Goal: Task Accomplishment & Management: Manage account settings

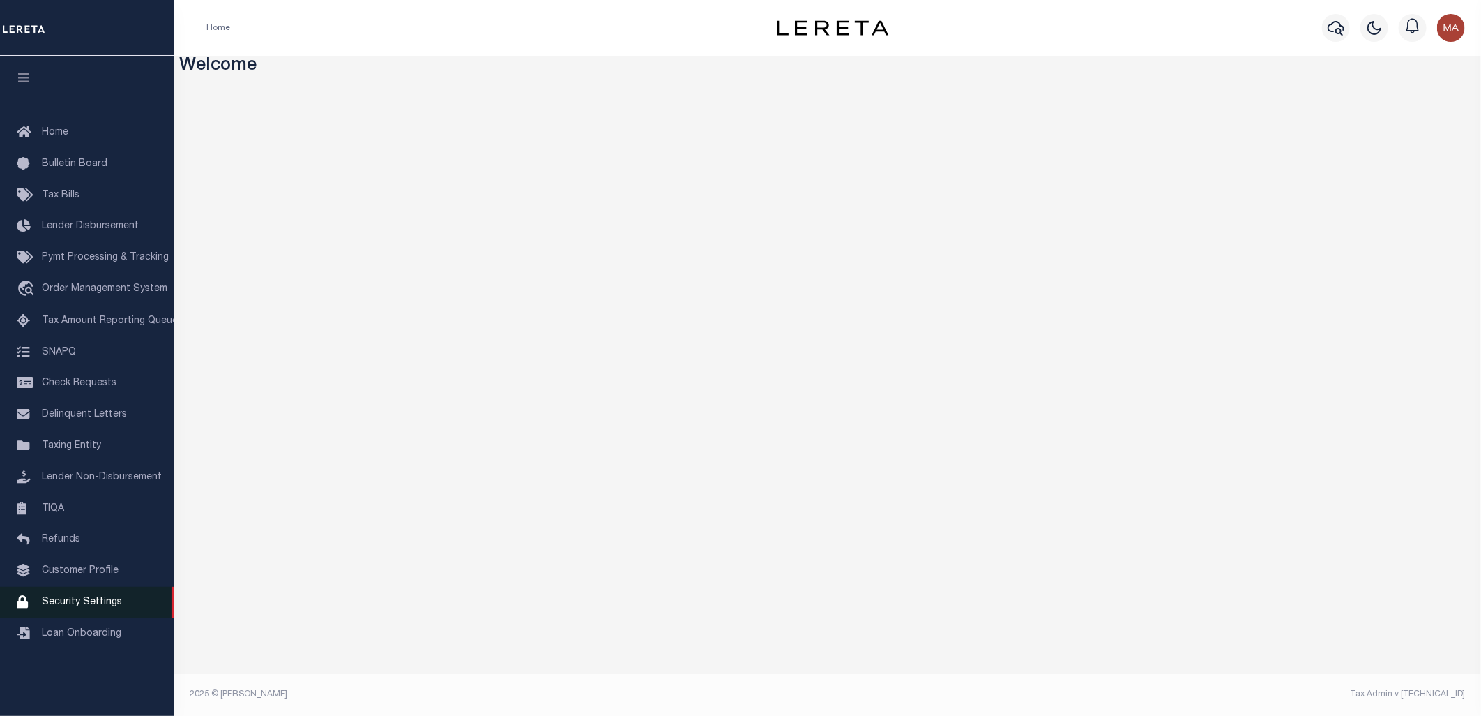
click at [75, 603] on span "Security Settings" at bounding box center [82, 602] width 80 height 10
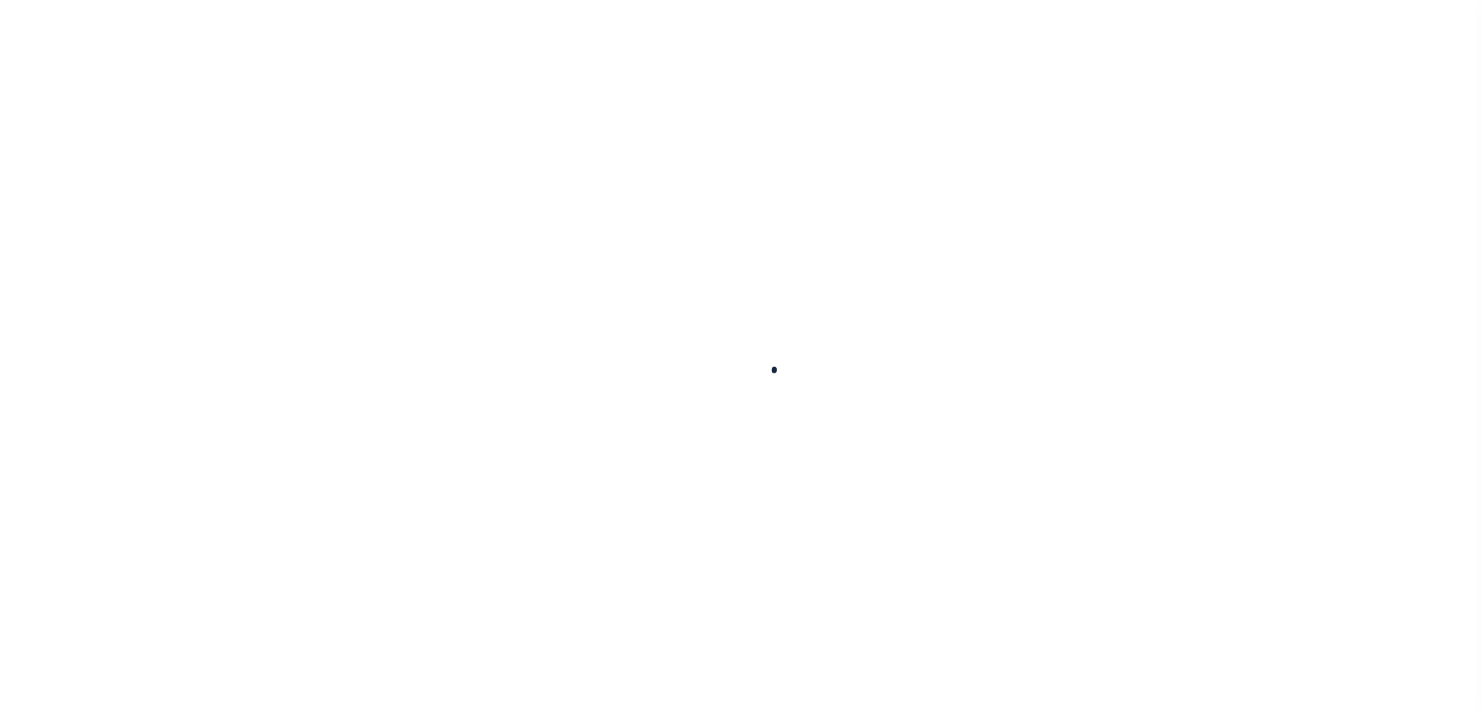
select select "100"
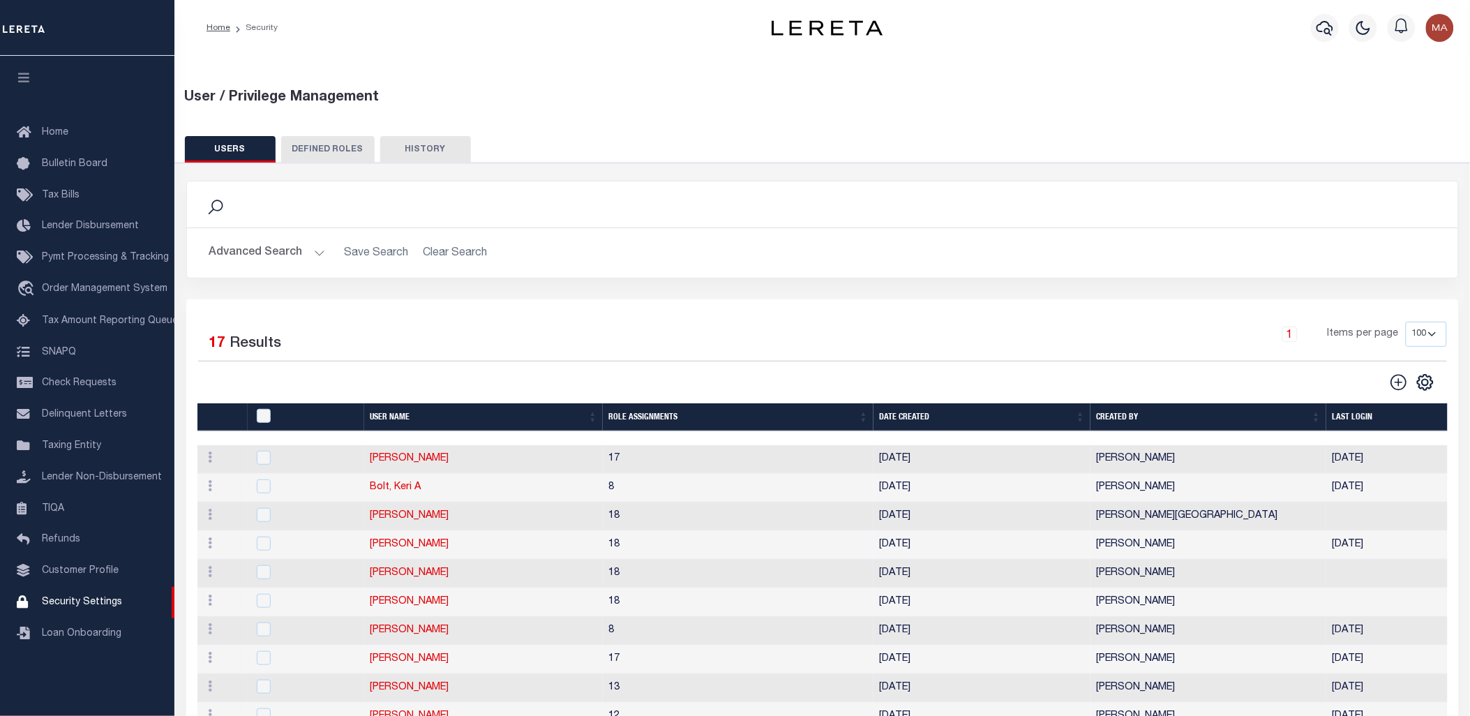
click at [268, 256] on button "Advanced Search" at bounding box center [267, 252] width 116 height 27
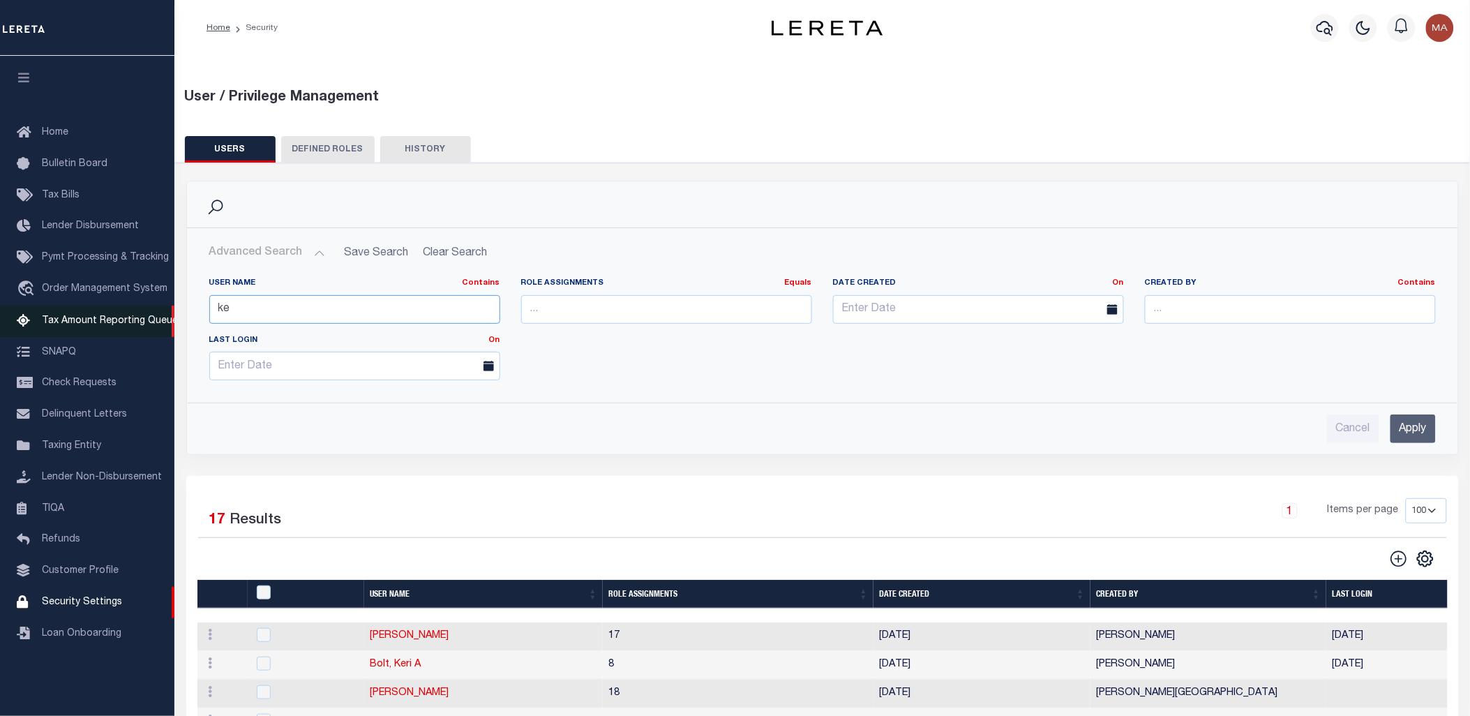
drag, startPoint x: 181, startPoint y: 315, endPoint x: 85, endPoint y: 315, distance: 96.3
click at [85, 315] on div "Home Security" at bounding box center [735, 590] width 1470 height 1180
type input "allen"
click at [1405, 427] on input "Apply" at bounding box center [1412, 428] width 45 height 29
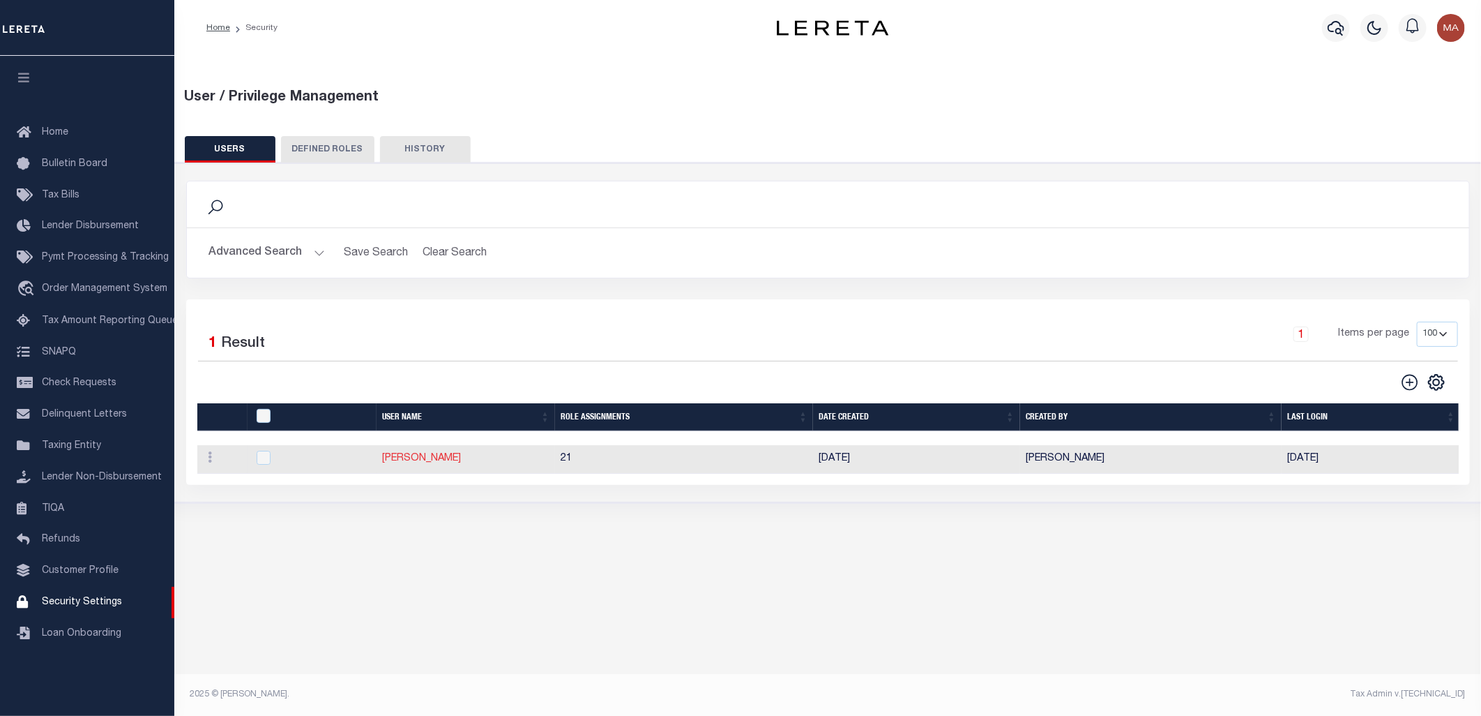
click at [402, 463] on link "Allen, Mark" at bounding box center [421, 458] width 79 height 10
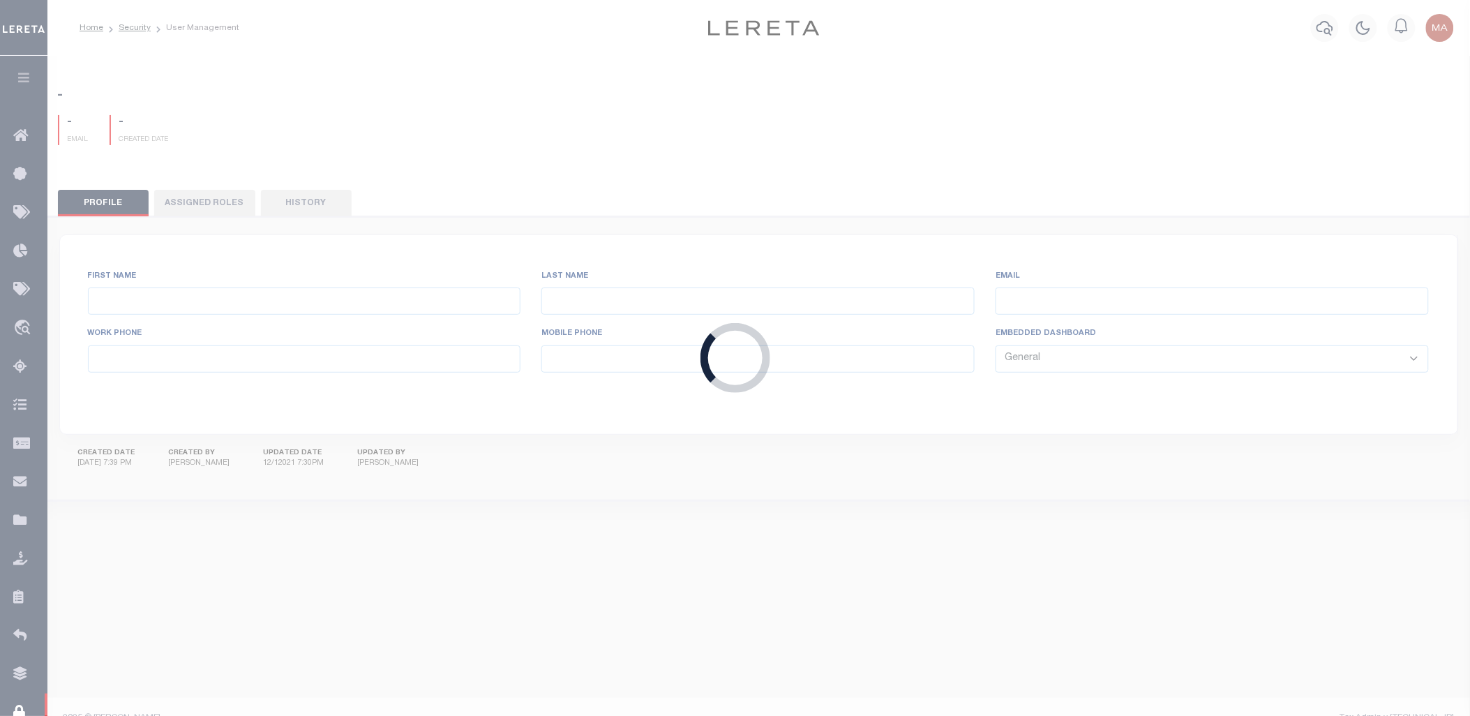
type input "[PERSON_NAME],"
type input "Mark"
type input "[PERSON_NAME][EMAIL_ADDRESS][DOMAIN_NAME]"
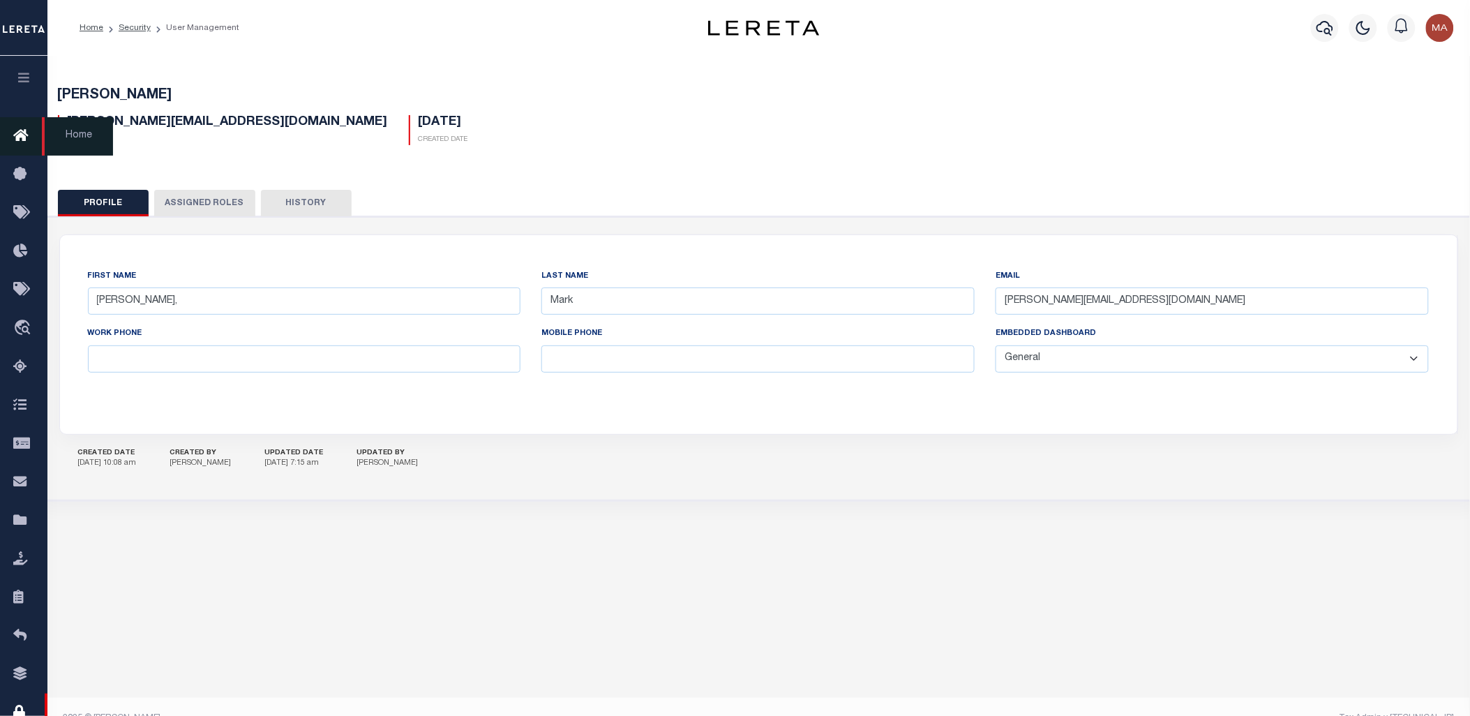
click at [22, 134] on icon at bounding box center [24, 136] width 22 height 17
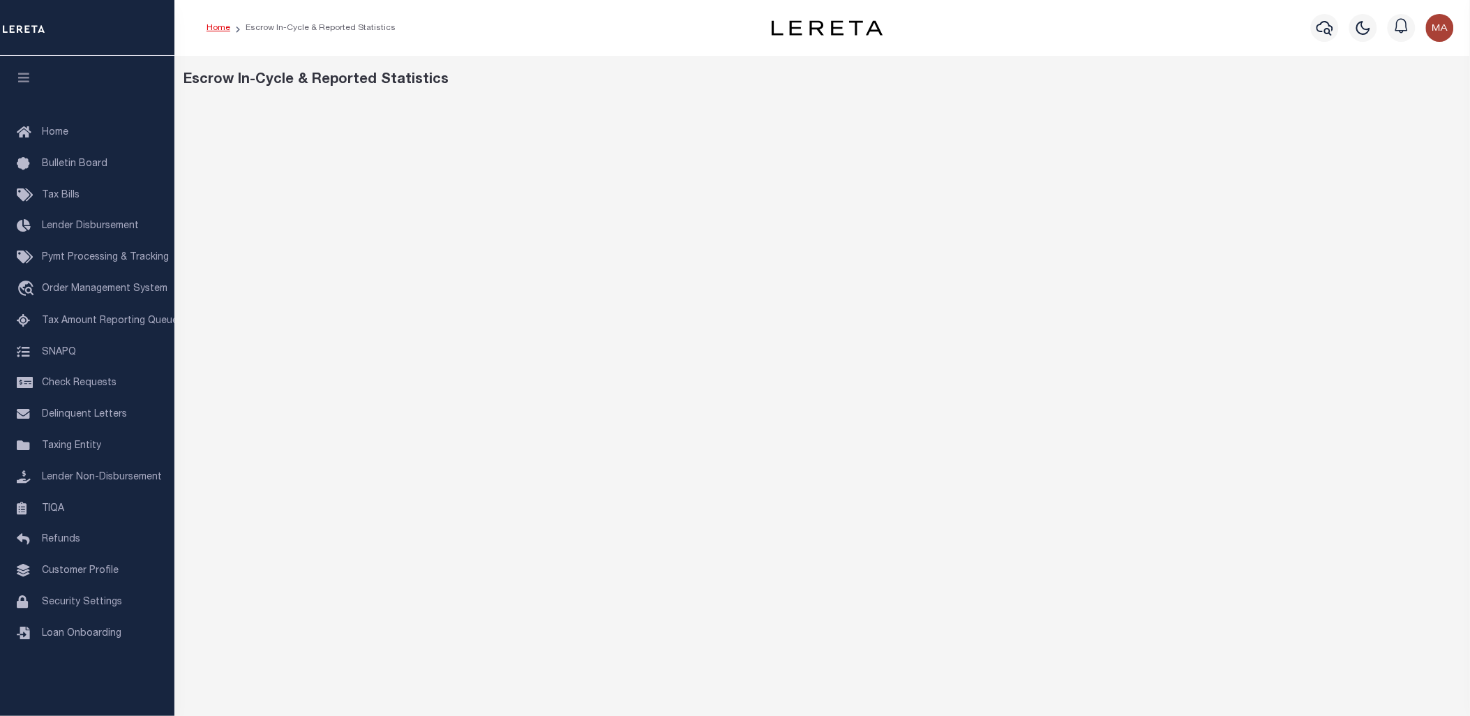
click at [212, 26] on link "Home" at bounding box center [218, 28] width 24 height 8
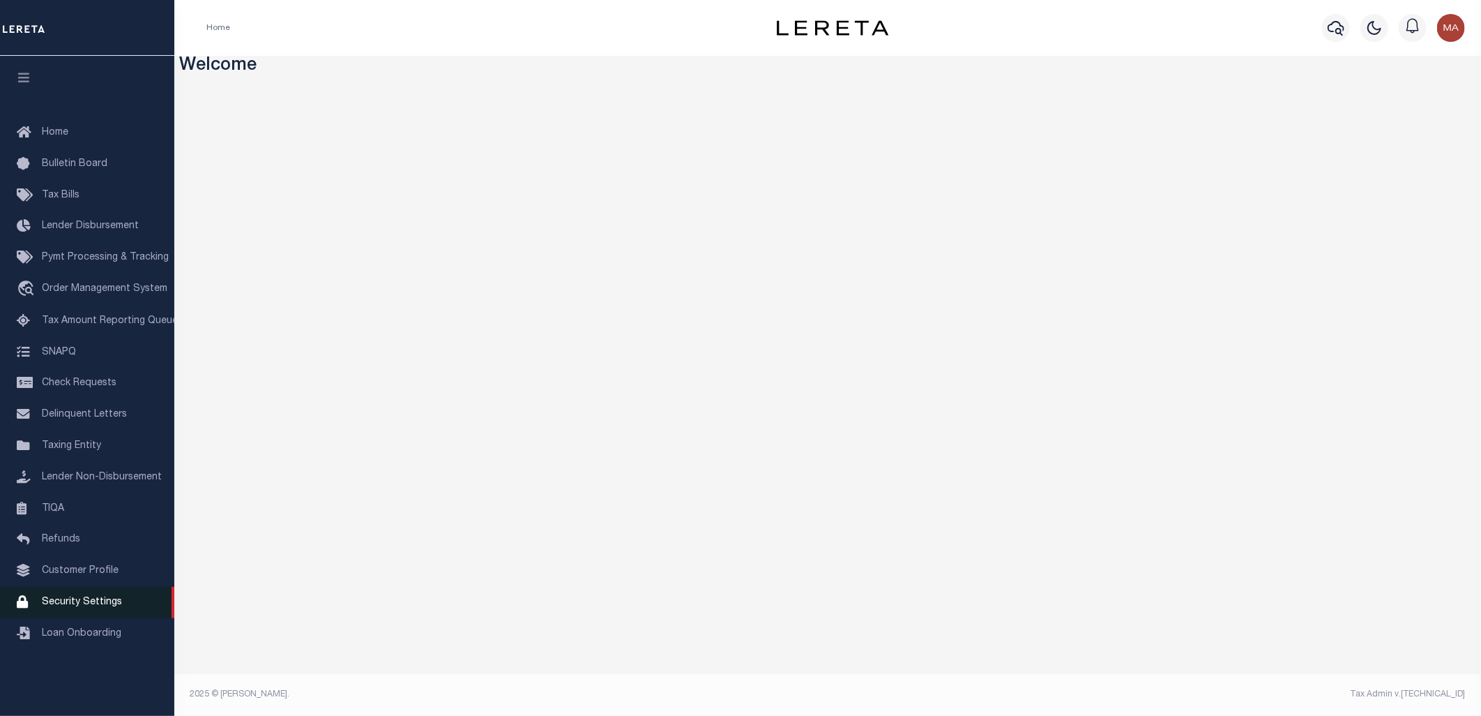
click at [73, 603] on span "Security Settings" at bounding box center [82, 602] width 80 height 10
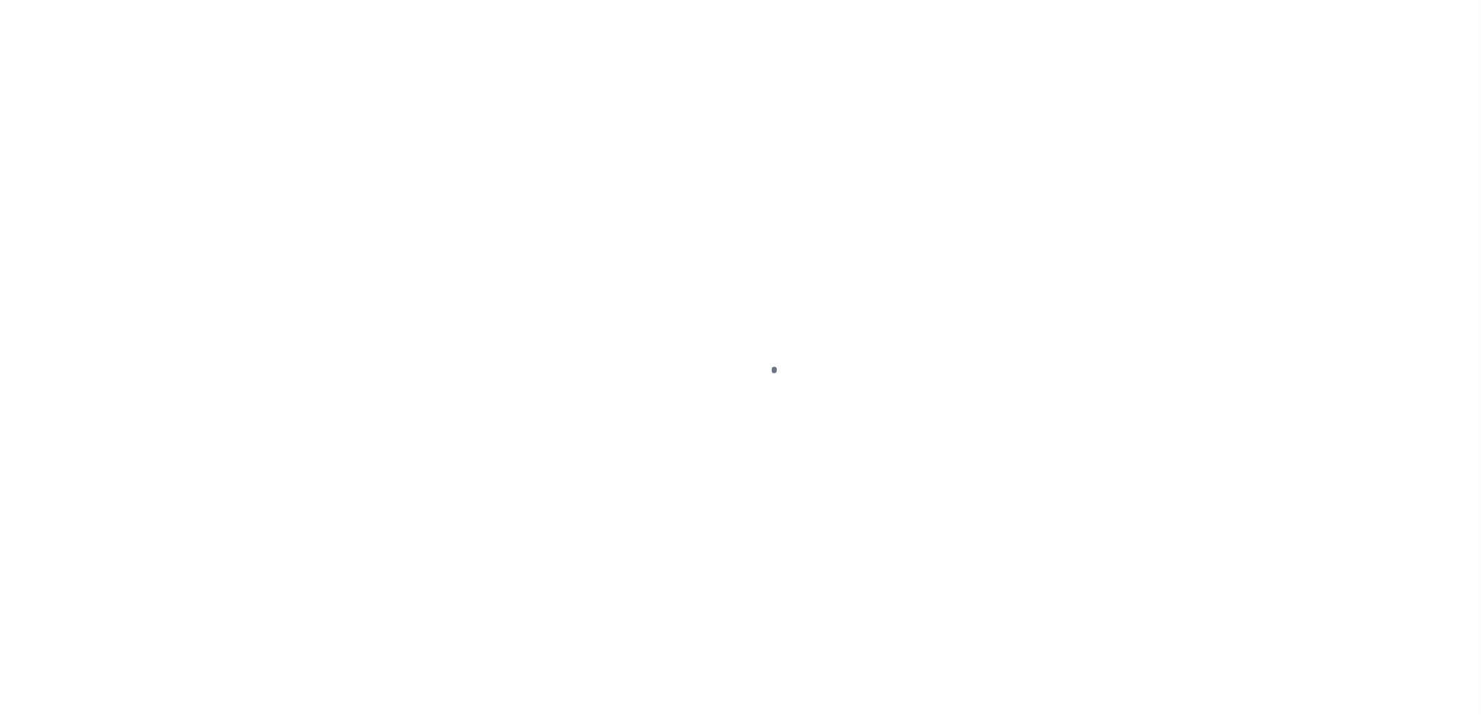
select select "100"
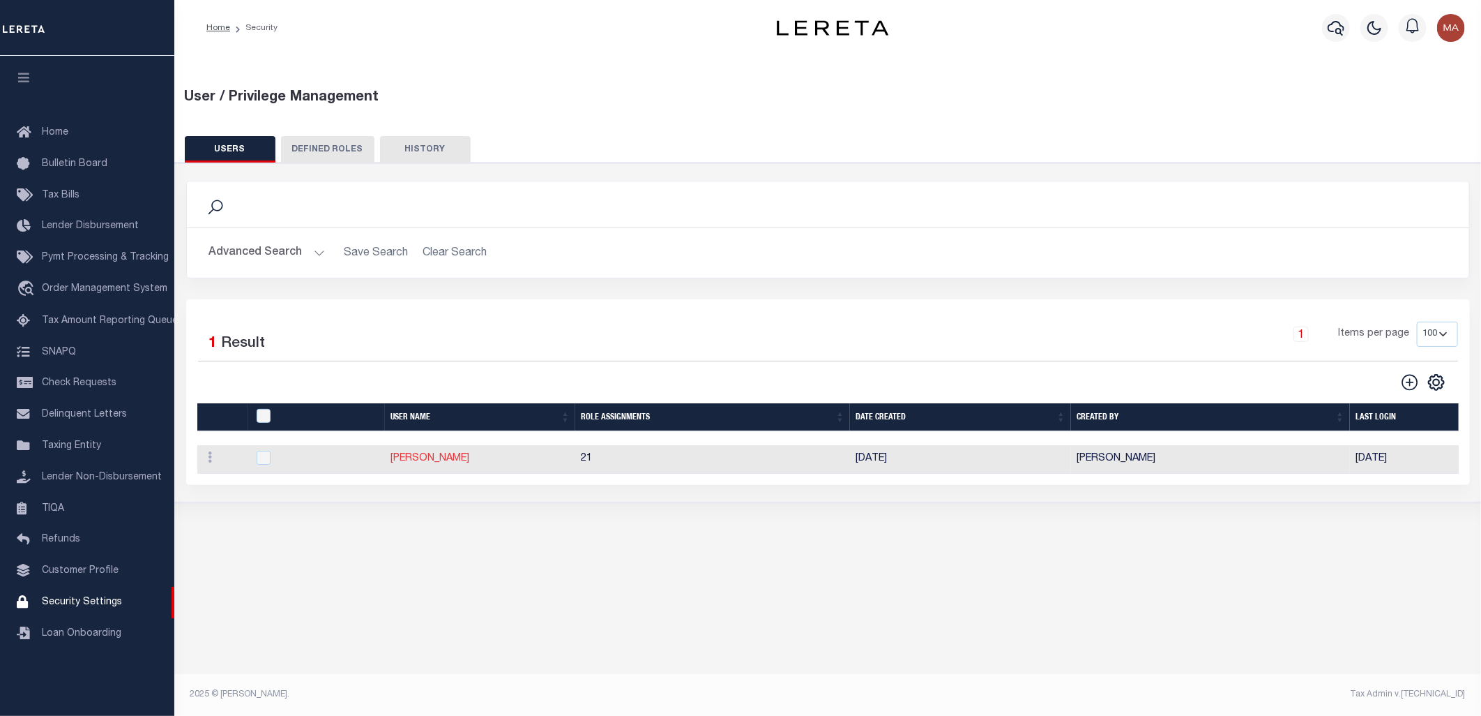
click at [417, 458] on link "Allen, Mark" at bounding box center [430, 458] width 79 height 10
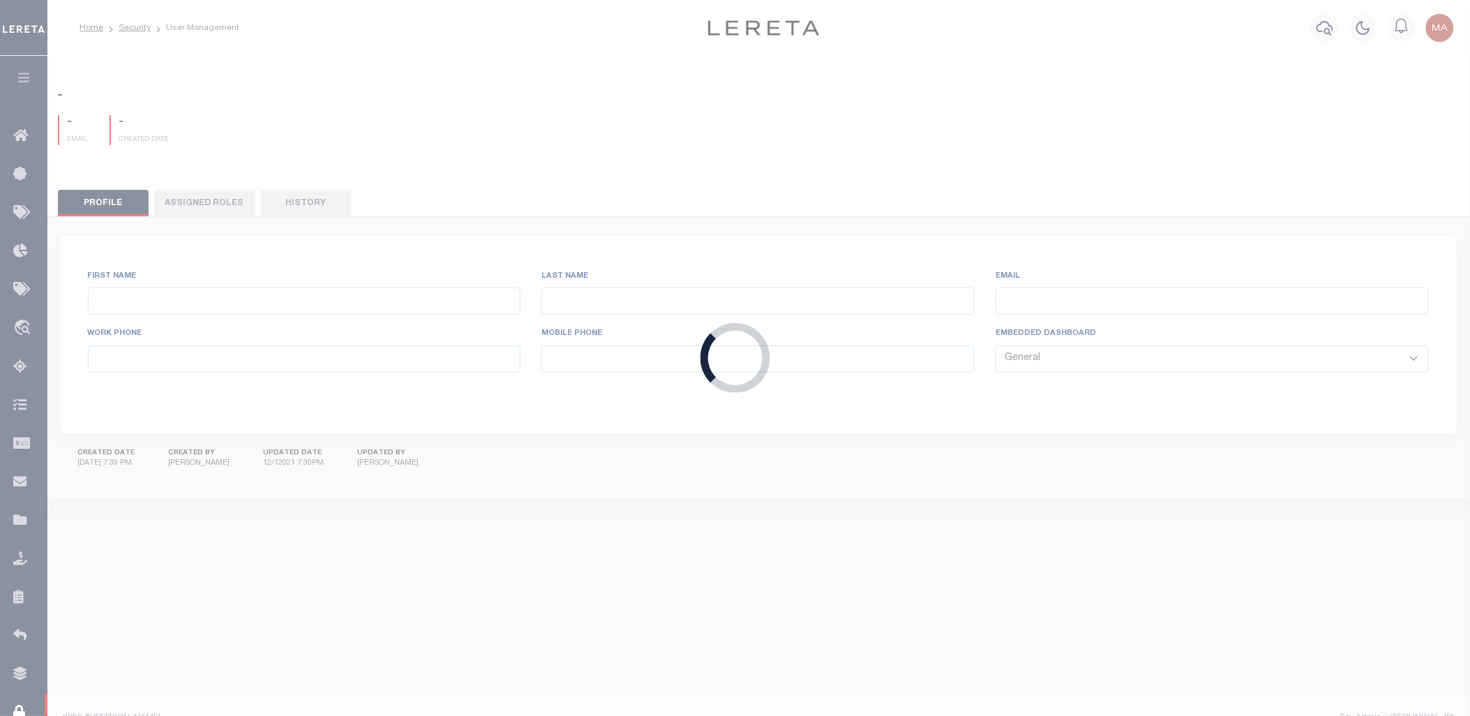
type input "Allen,"
type input "Mark"
type input "MAllen@lereta.net"
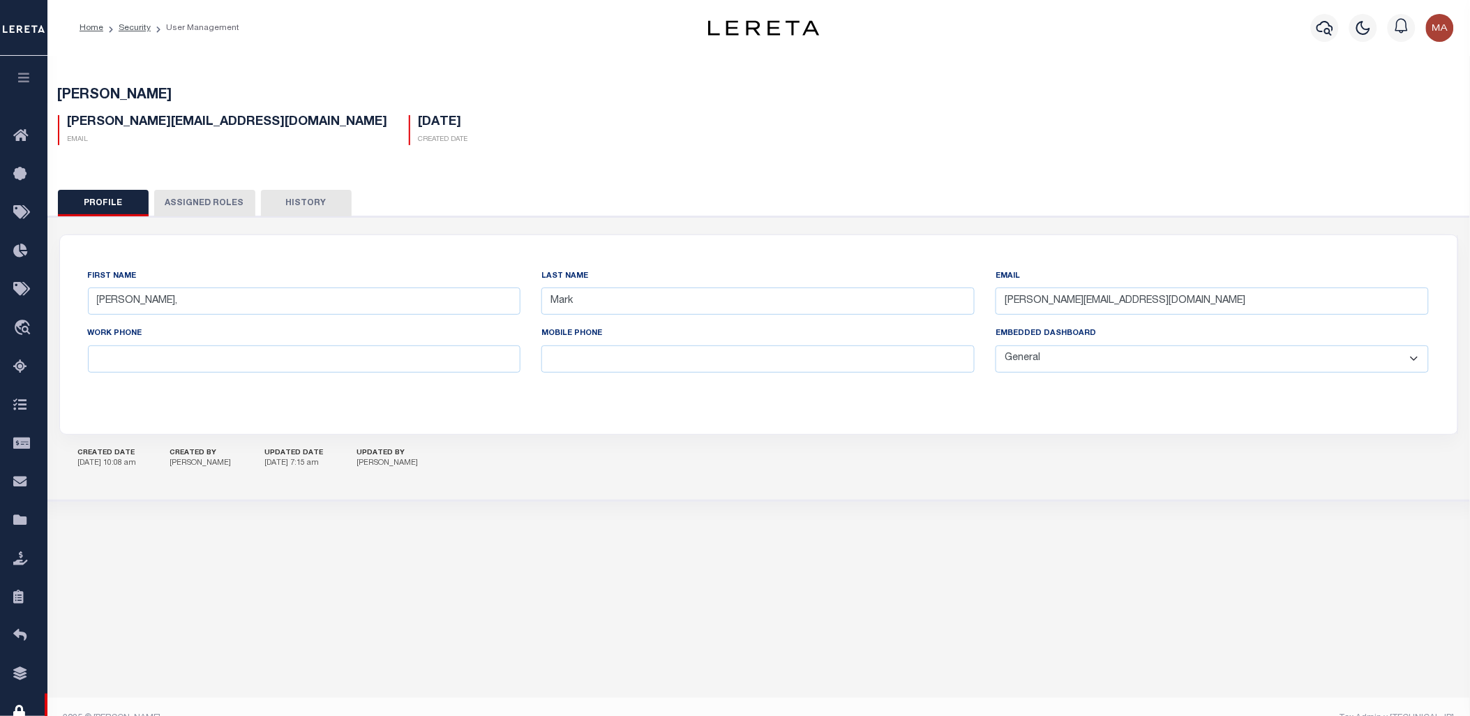
click at [1139, 370] on select "General Locate Escrow Services AI Payment Verification Customer Service" at bounding box center [1211, 358] width 433 height 27
select select "TPS"
click at [996, 345] on select "General Locate Escrow Services AI Payment Verification Customer Service" at bounding box center [1211, 358] width 433 height 27
click at [1385, 691] on button "Save Edits" at bounding box center [1399, 696] width 113 height 30
click at [22, 133] on icon at bounding box center [24, 136] width 22 height 17
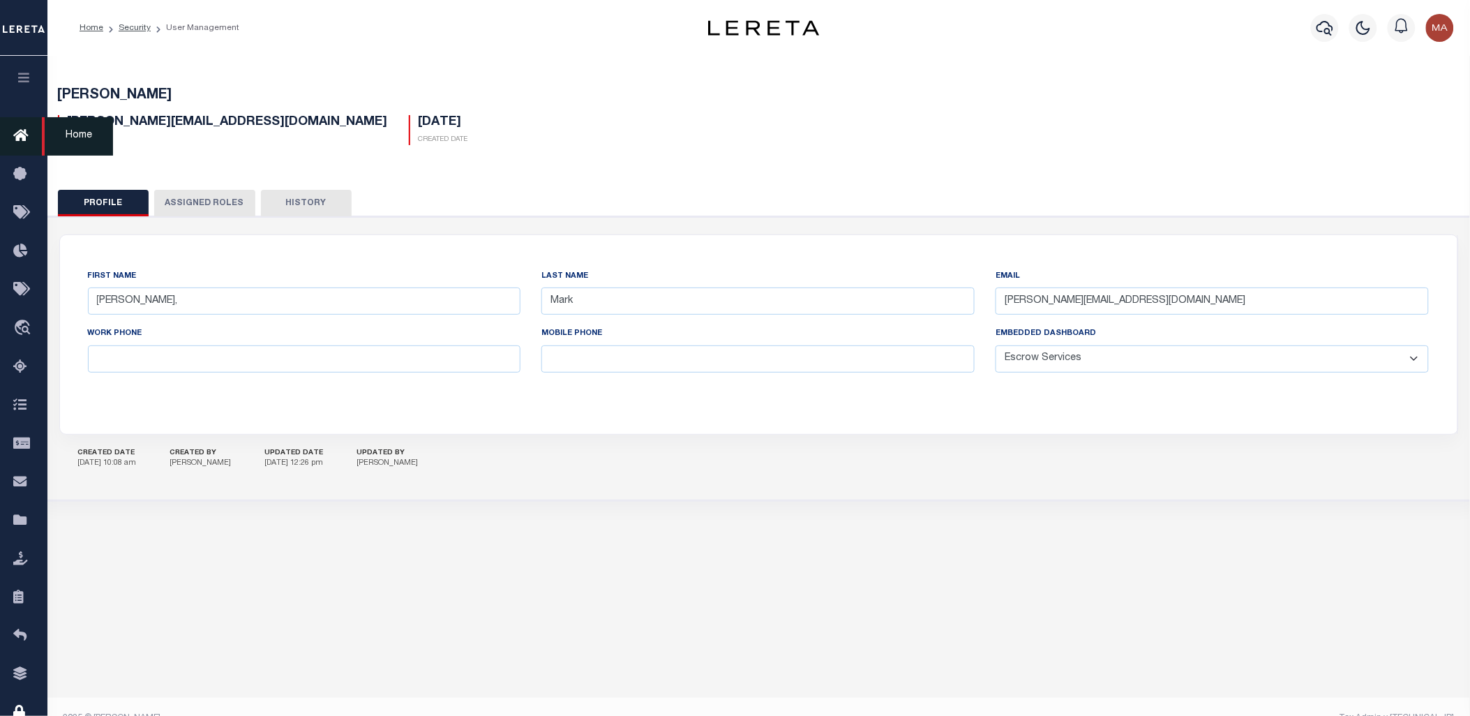
click at [80, 133] on span "Home" at bounding box center [77, 136] width 71 height 38
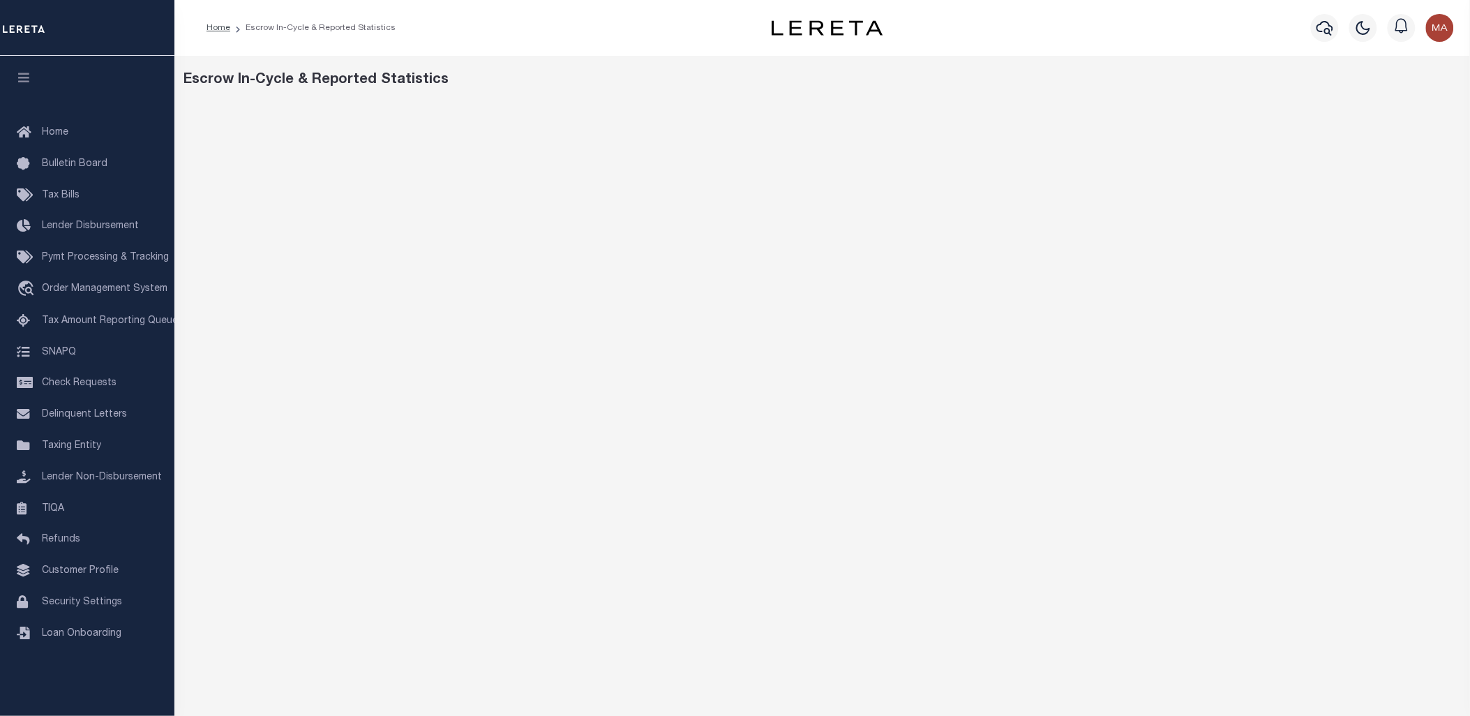
click at [999, 25] on div "Profile Sign out" at bounding box center [1196, 27] width 527 height 49
